Goal: Information Seeking & Learning: Learn about a topic

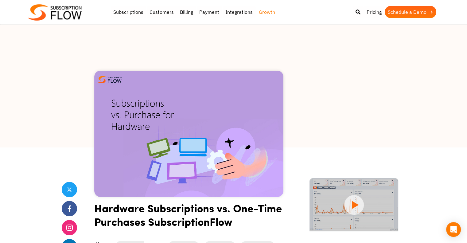
click at [264, 12] on link "Growth" at bounding box center [267, 12] width 22 height 12
